Goal: Task Accomplishment & Management: Manage account settings

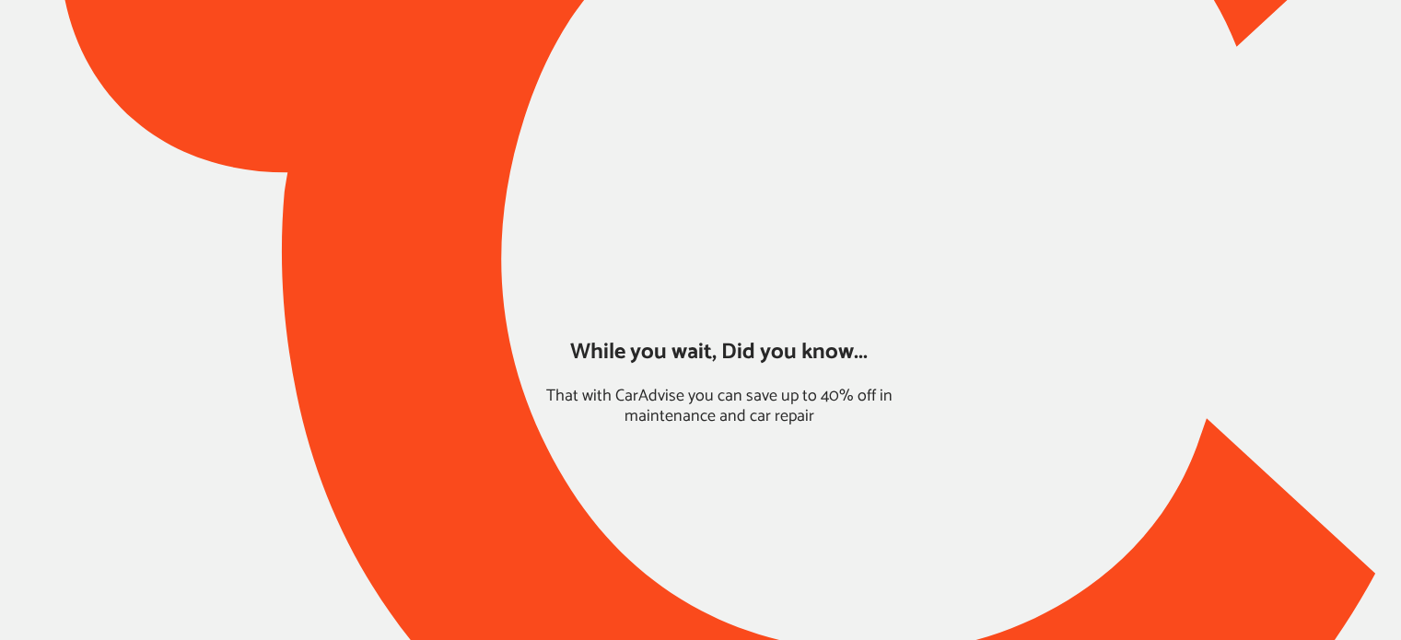
type input "*****"
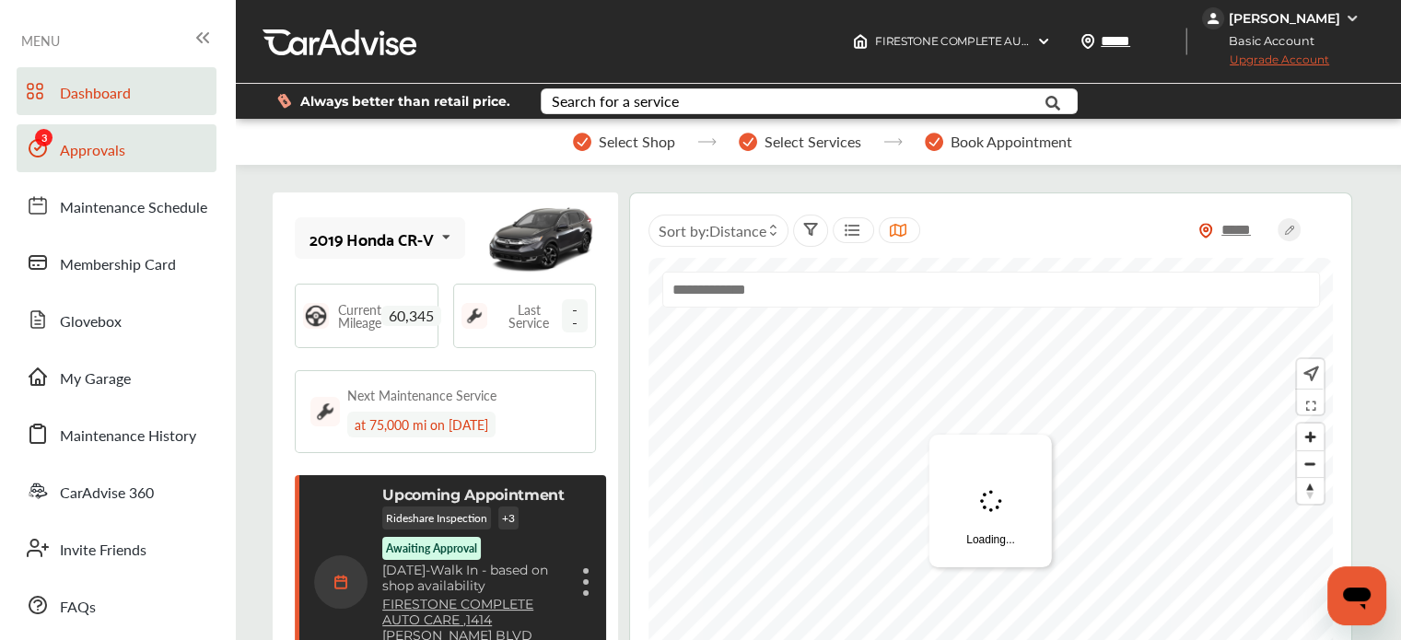
click at [89, 157] on span "Approvals" at bounding box center [92, 151] width 65 height 24
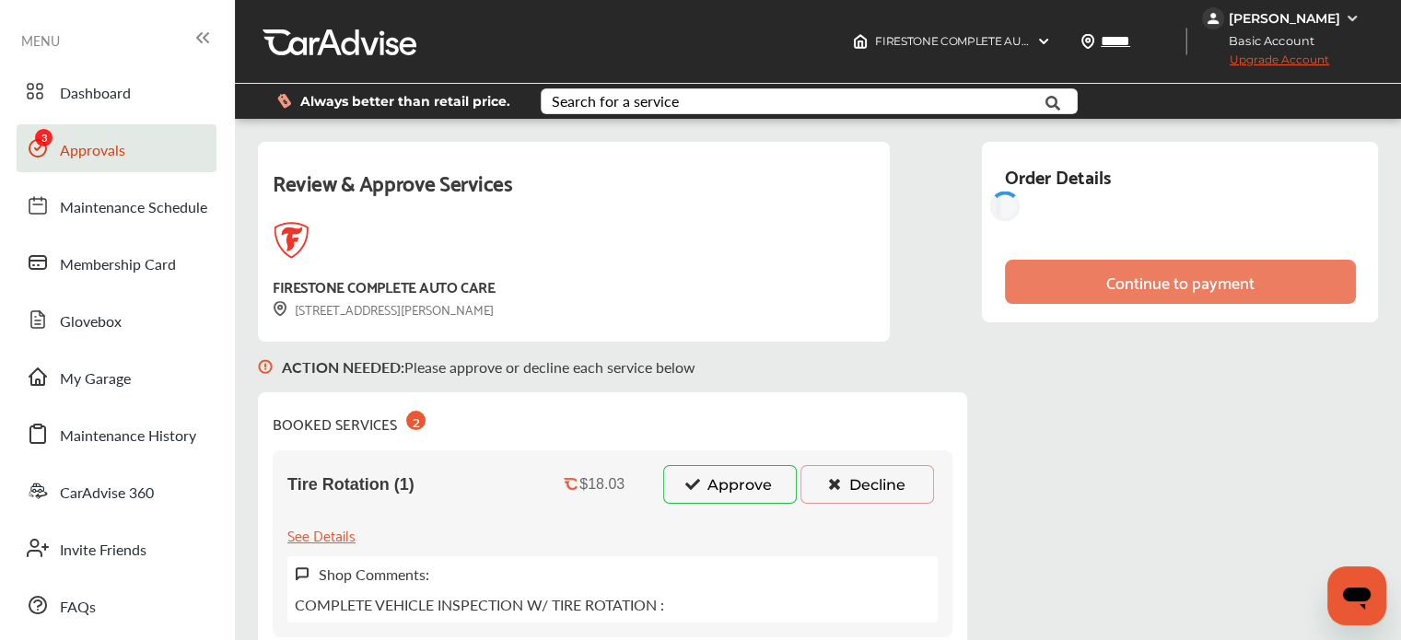
click at [696, 478] on icon at bounding box center [692, 483] width 17 height 13
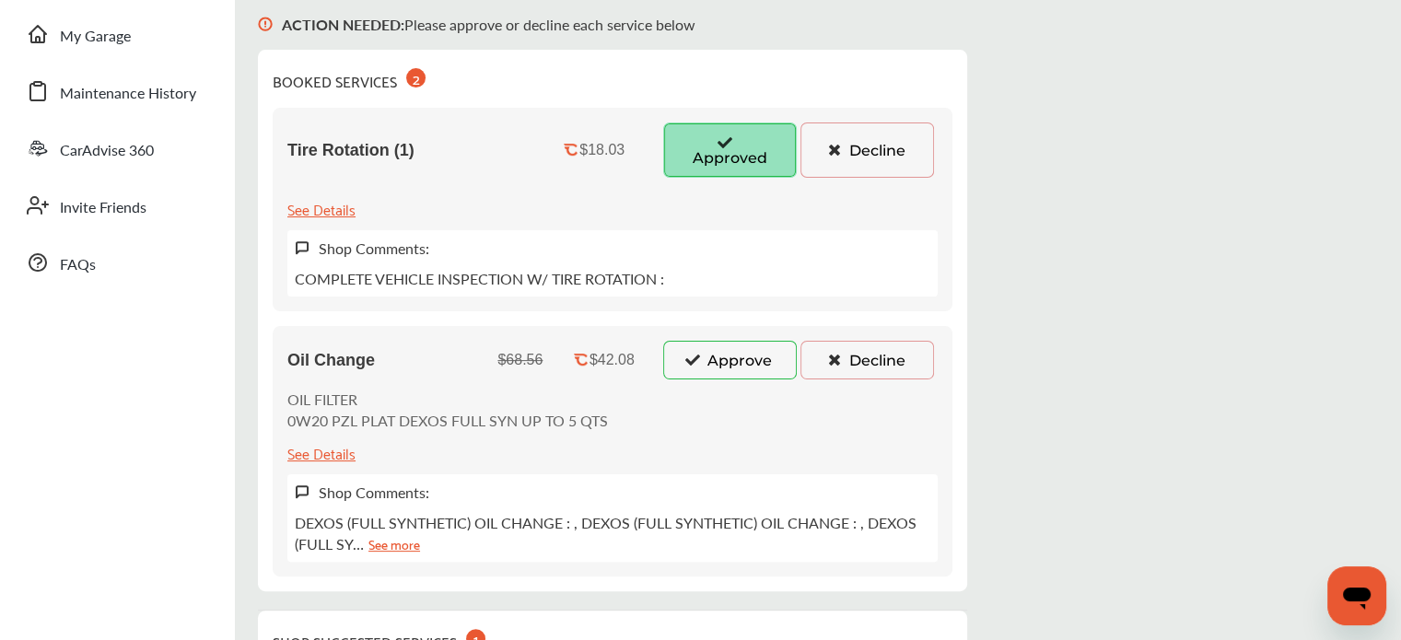
click at [691, 359] on icon at bounding box center [692, 359] width 17 height 13
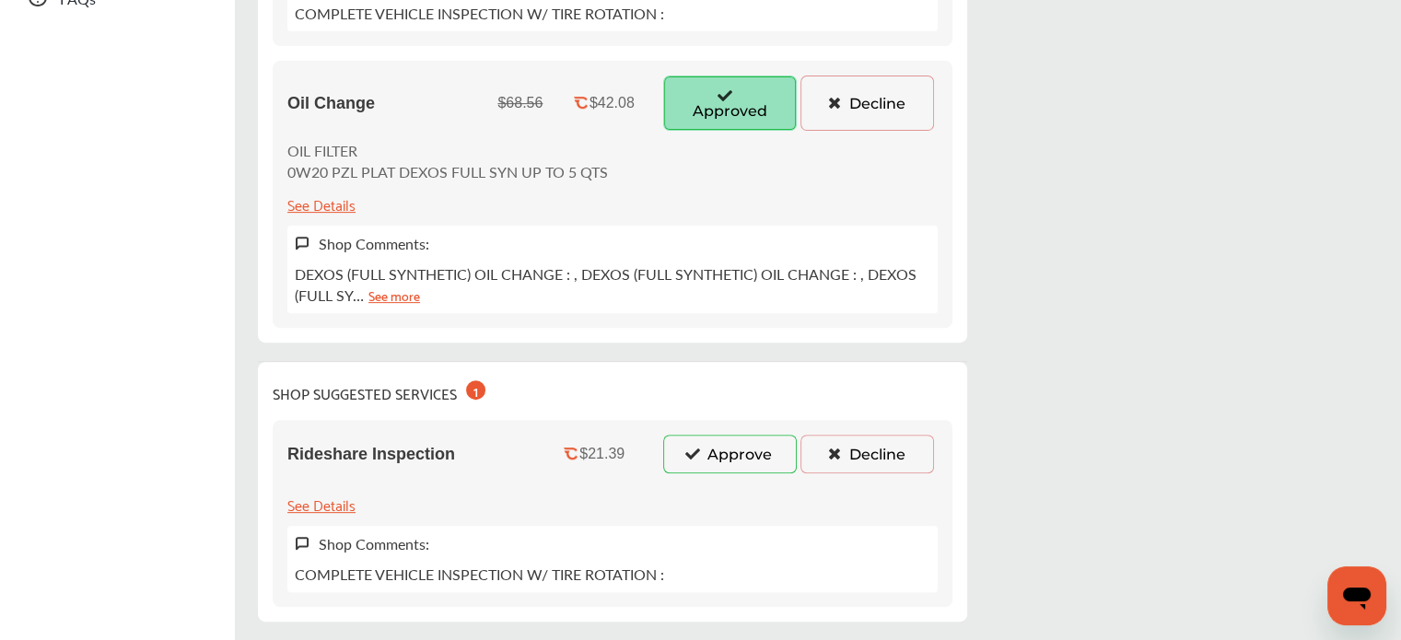
scroll to position [608, 0]
click at [693, 420] on div "Rideshare Inspection $21.39 Approve Decline See Details Shop Comments: COMPLETE…" at bounding box center [613, 513] width 680 height 187
click at [697, 440] on button "Approve" at bounding box center [730, 454] width 134 height 39
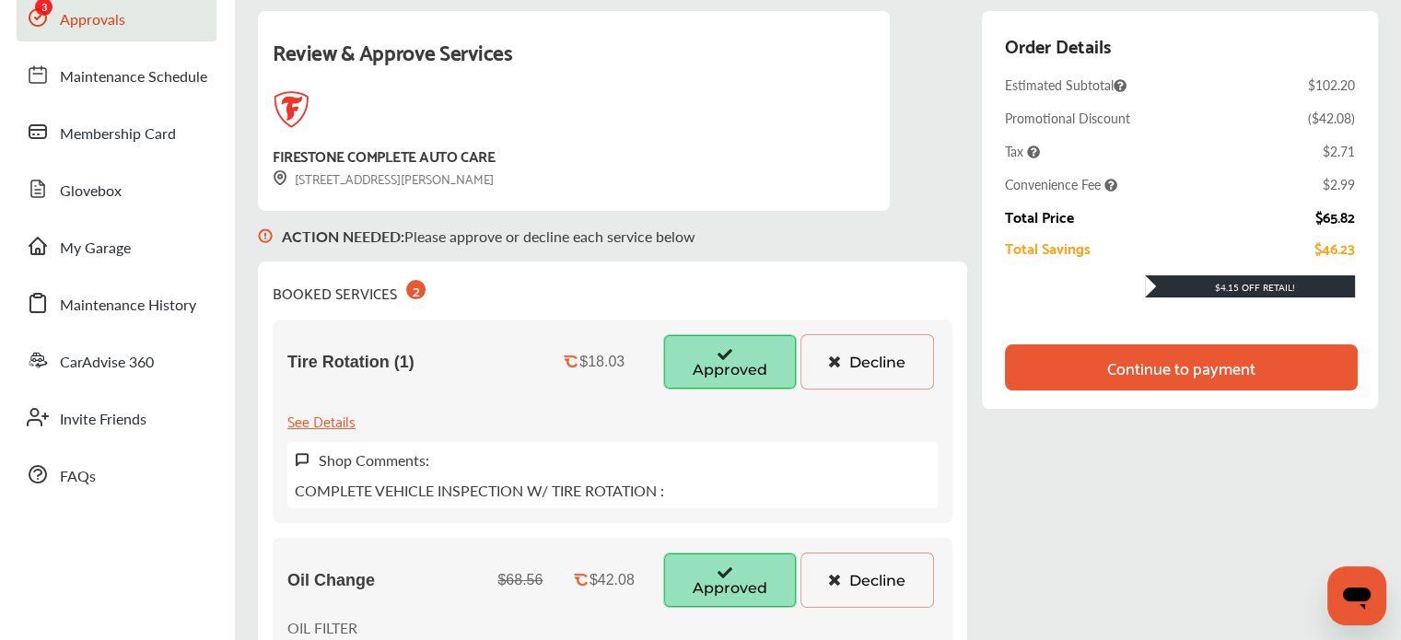
scroll to position [0, 0]
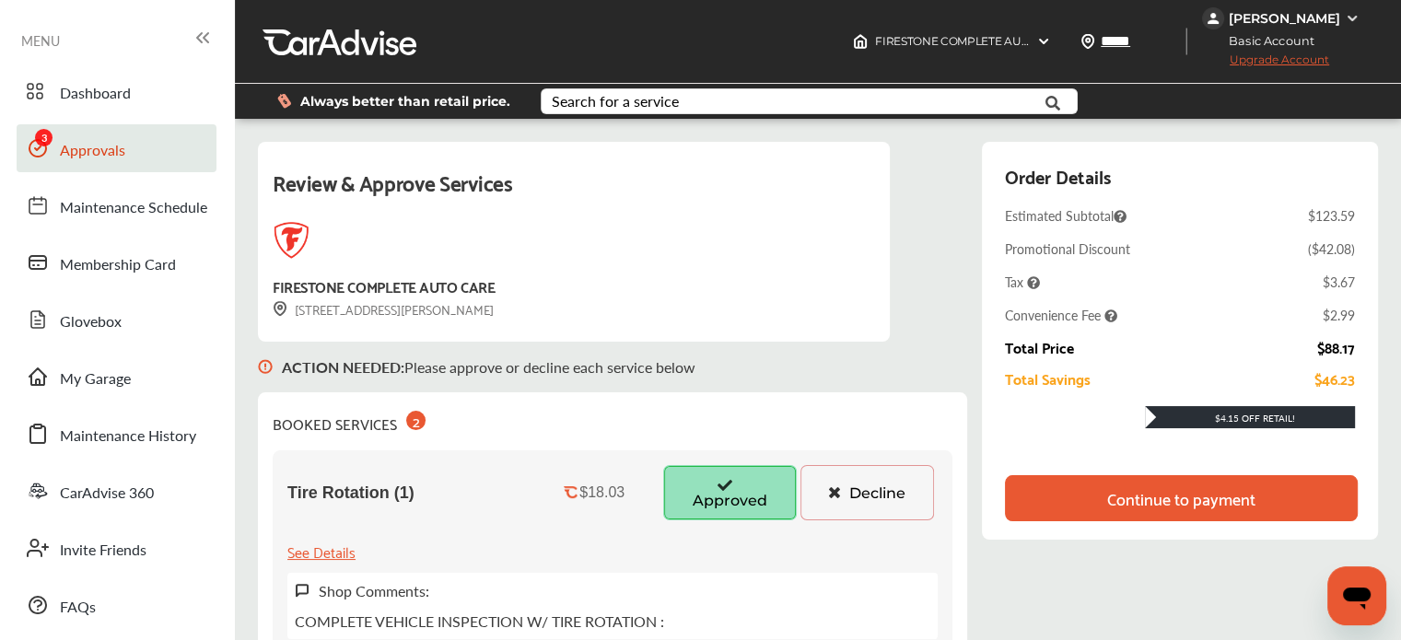
click at [1065, 507] on div "Continue to payment" at bounding box center [1181, 498] width 353 height 46
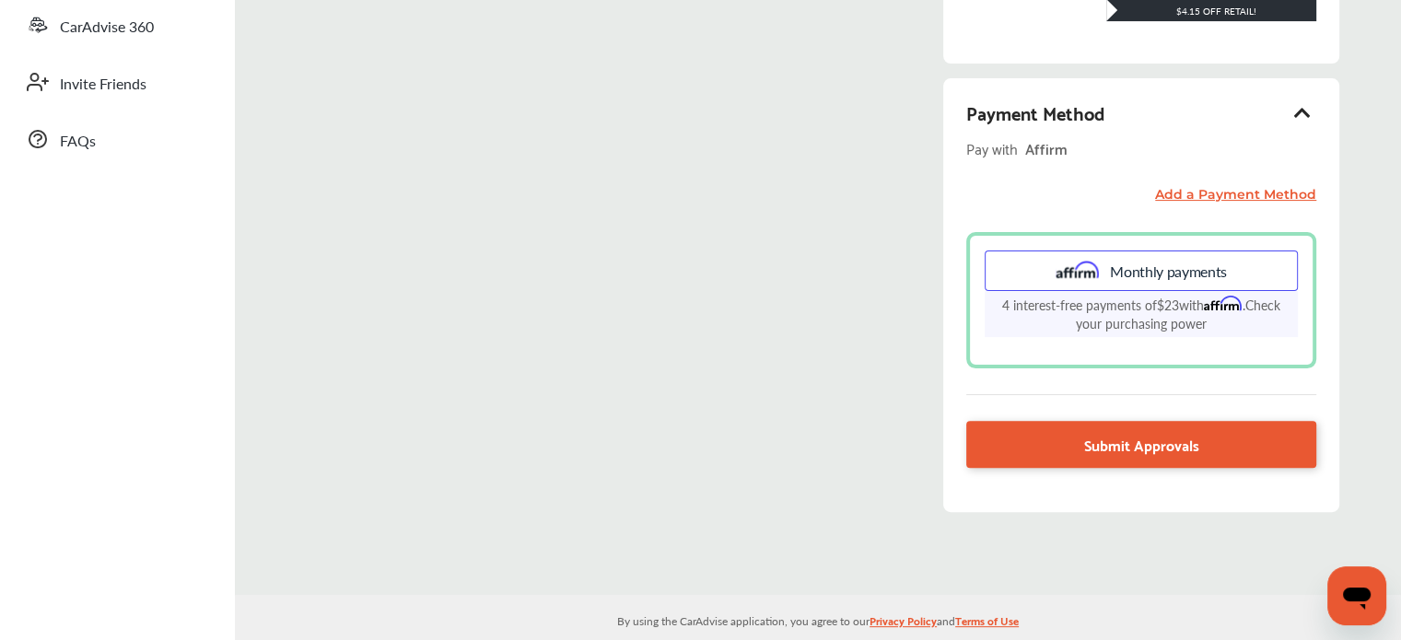
scroll to position [486, 0]
